Goal: Task Accomplishment & Management: Manage account settings

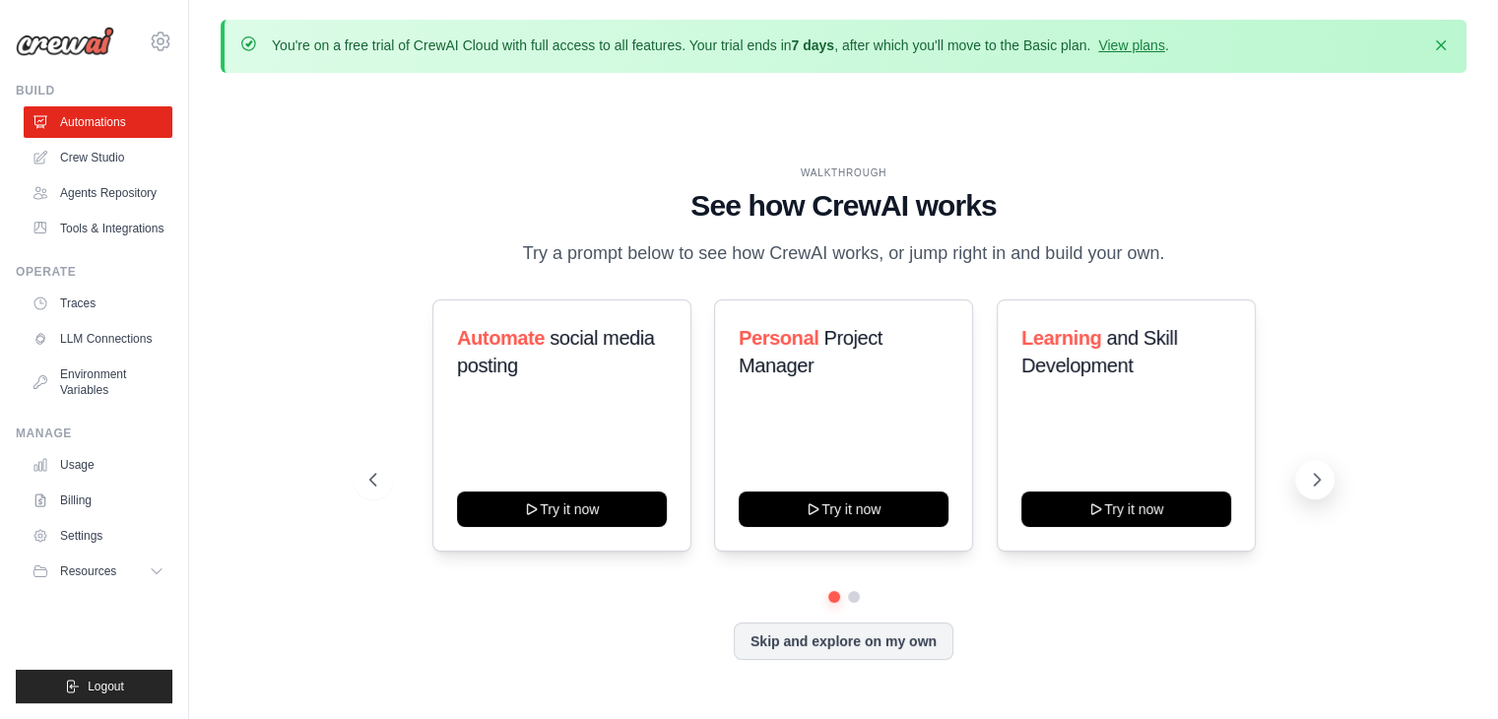
click at [1316, 475] on icon at bounding box center [1317, 480] width 20 height 20
click at [377, 474] on icon at bounding box center [371, 480] width 20 height 20
click at [1315, 478] on icon at bounding box center [1317, 480] width 20 height 20
click at [102, 228] on link "Tools & Integrations" at bounding box center [100, 229] width 149 height 32
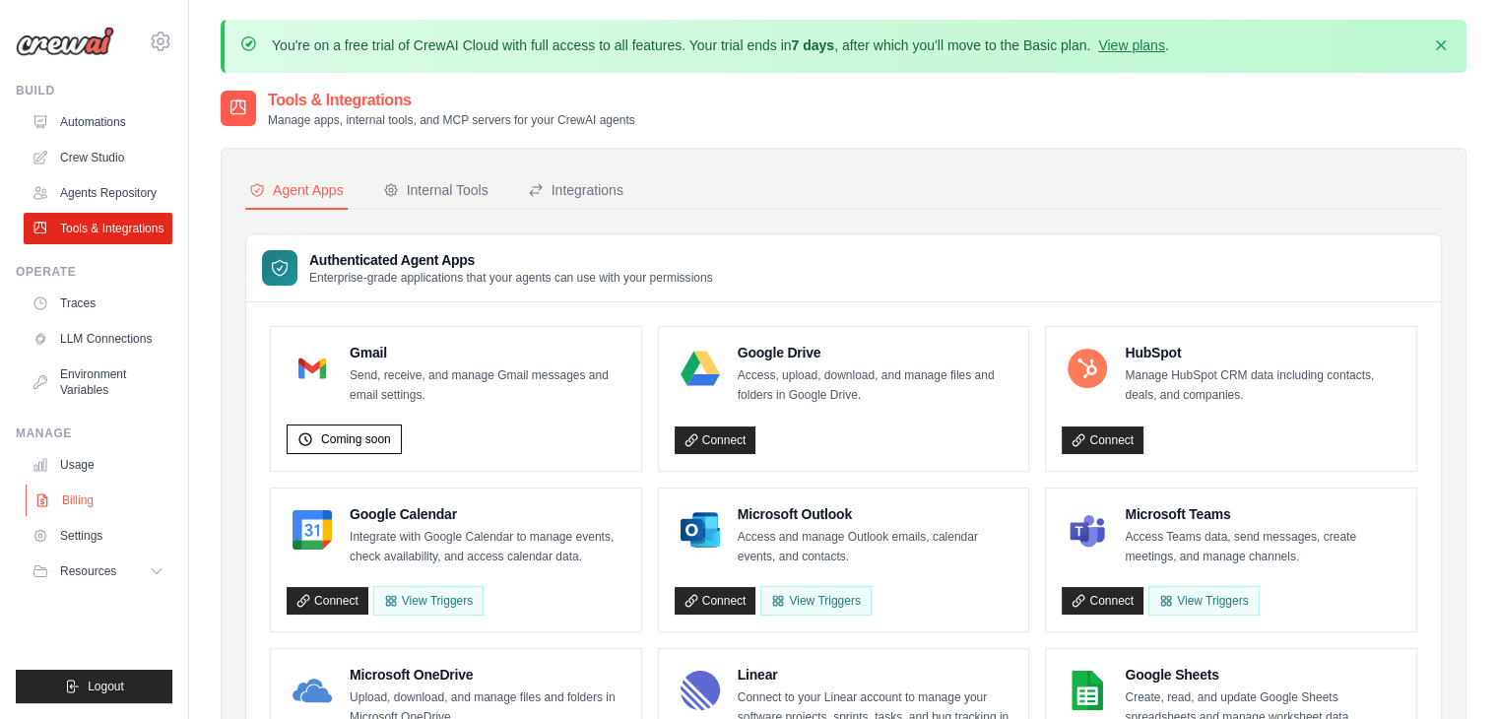
click at [67, 494] on link "Billing" at bounding box center [100, 500] width 149 height 32
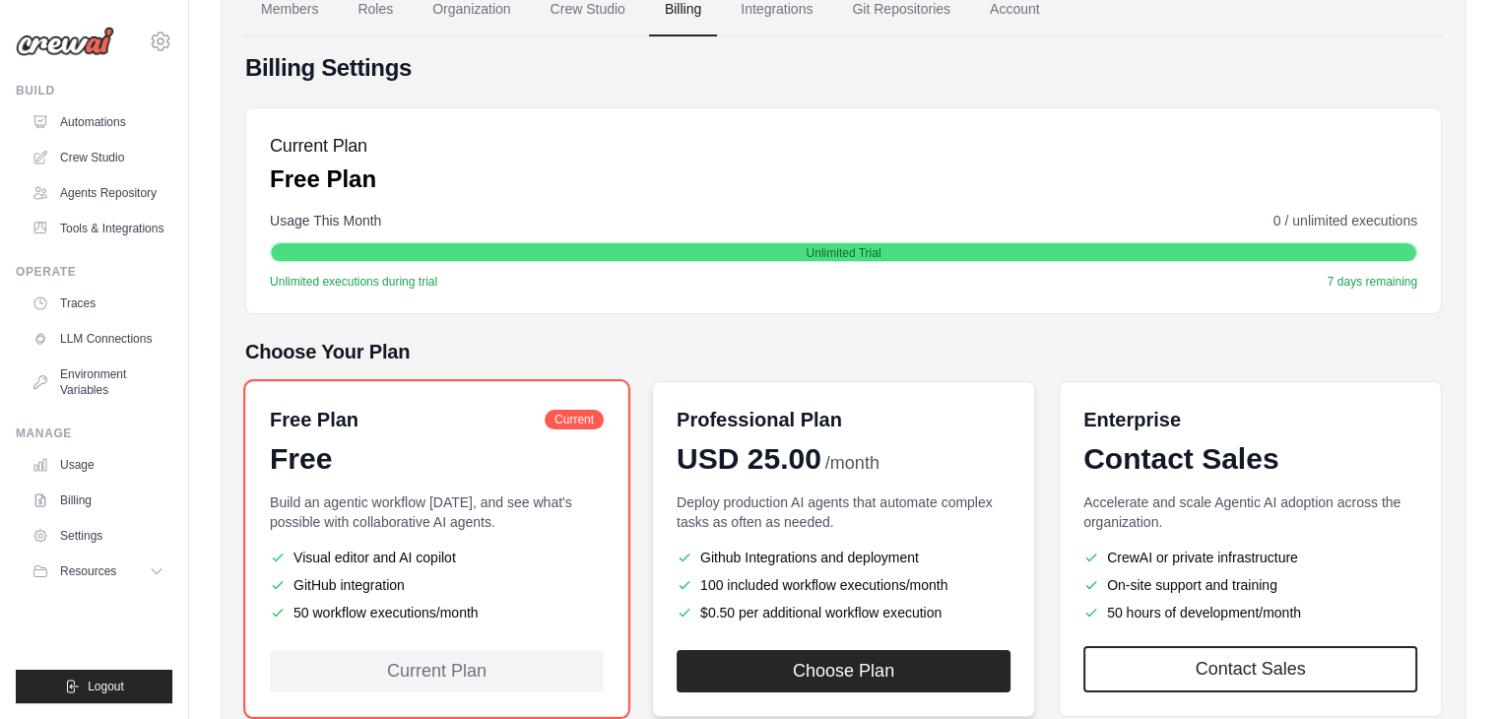
scroll to position [311, 0]
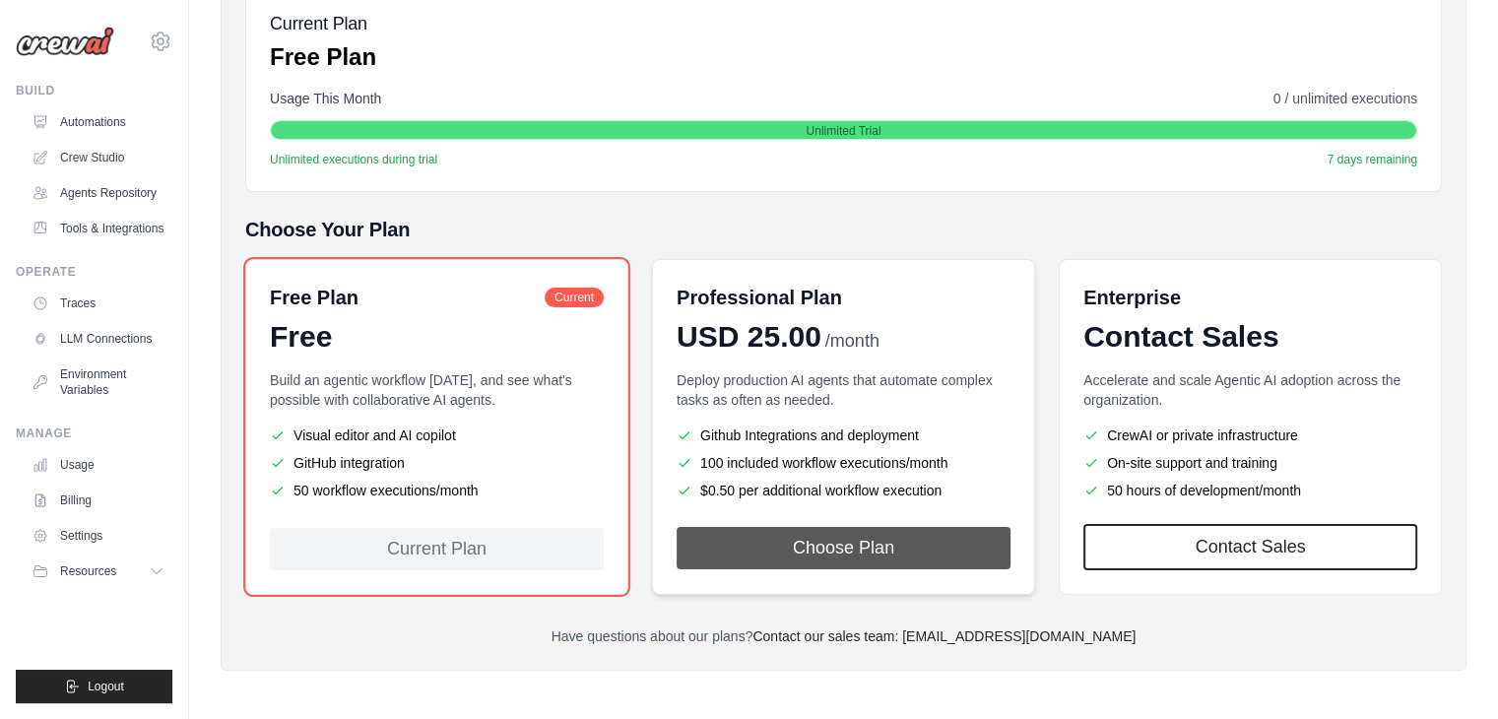
click at [890, 539] on button "Choose Plan" at bounding box center [844, 548] width 334 height 42
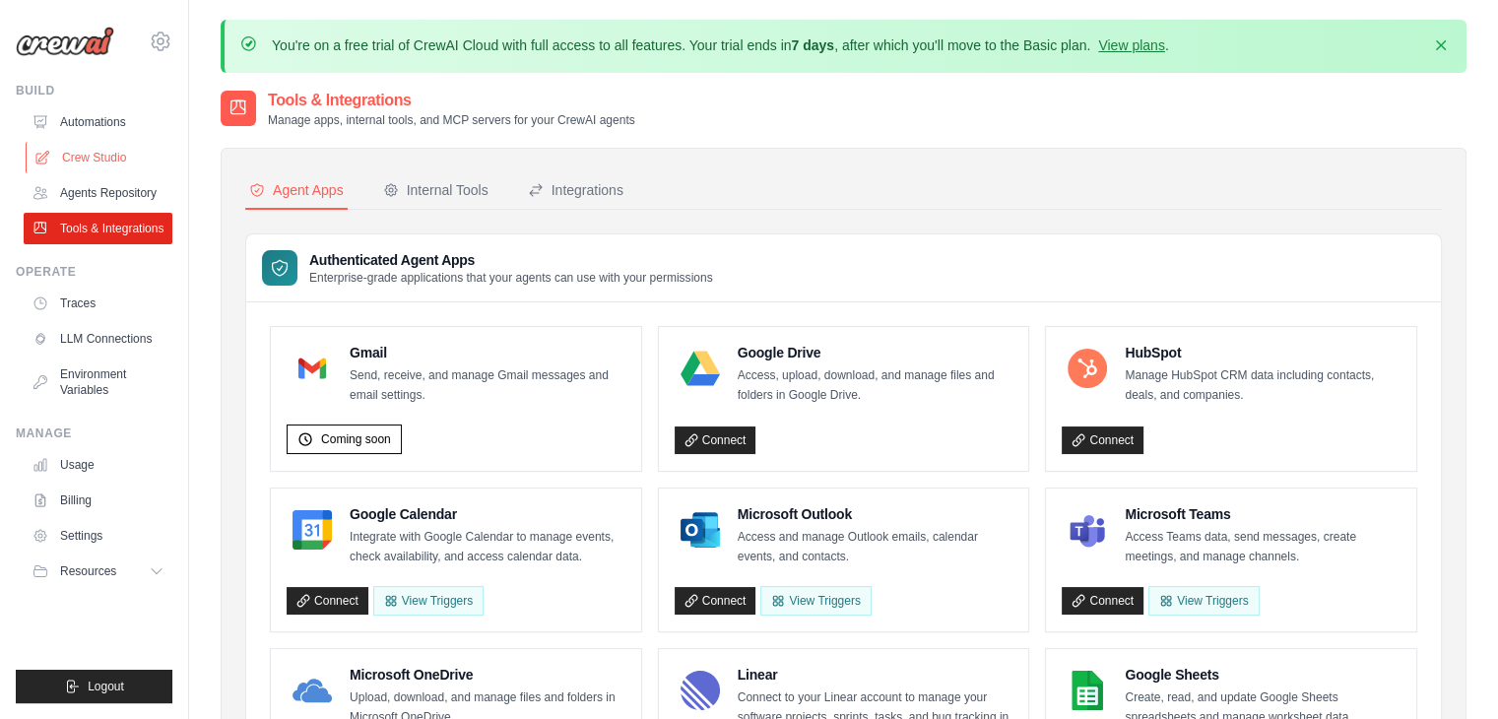
click at [83, 170] on link "Crew Studio" at bounding box center [100, 158] width 149 height 32
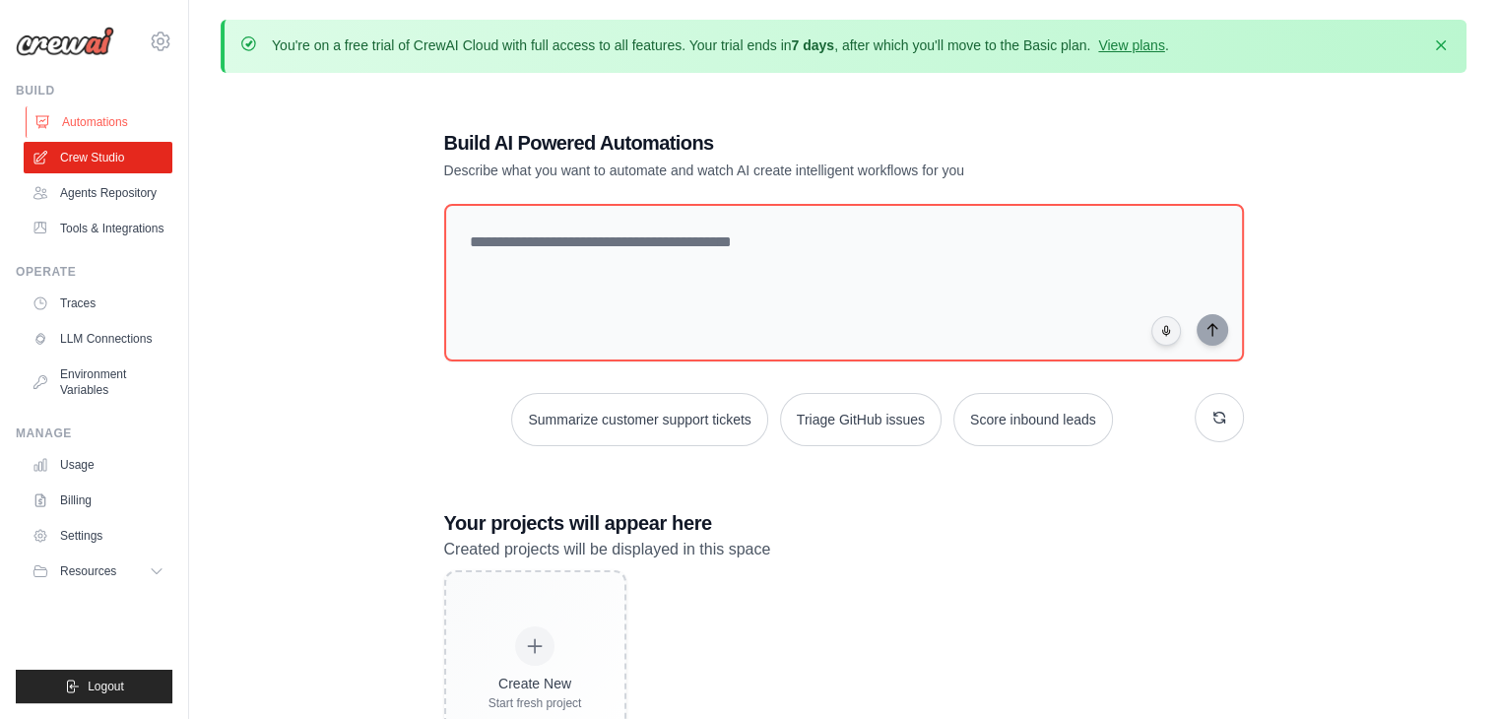
click at [72, 112] on link "Automations" at bounding box center [100, 122] width 149 height 32
